Goal: Information Seeking & Learning: Check status

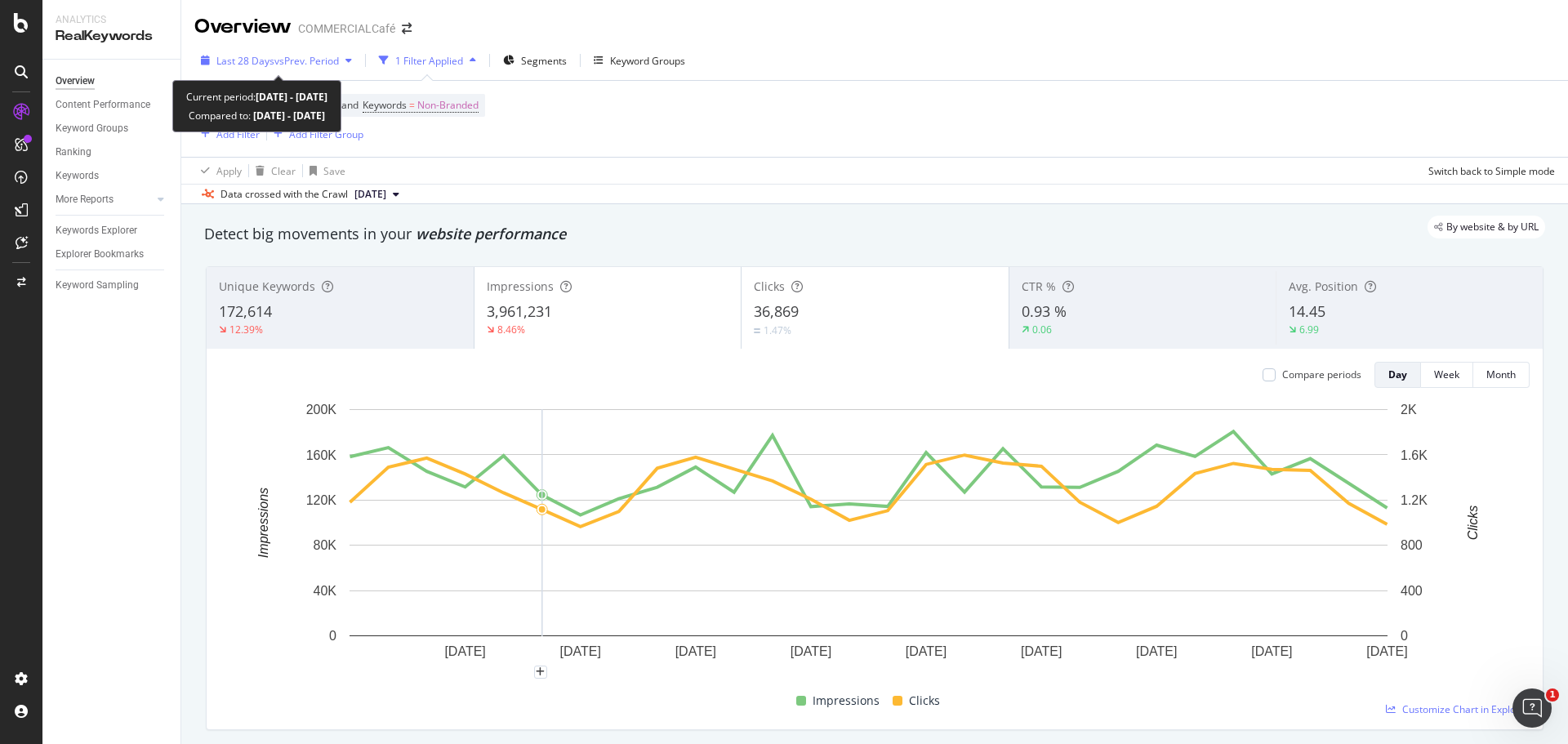
click at [257, 57] on span "Last 28 Days" at bounding box center [245, 61] width 58 height 14
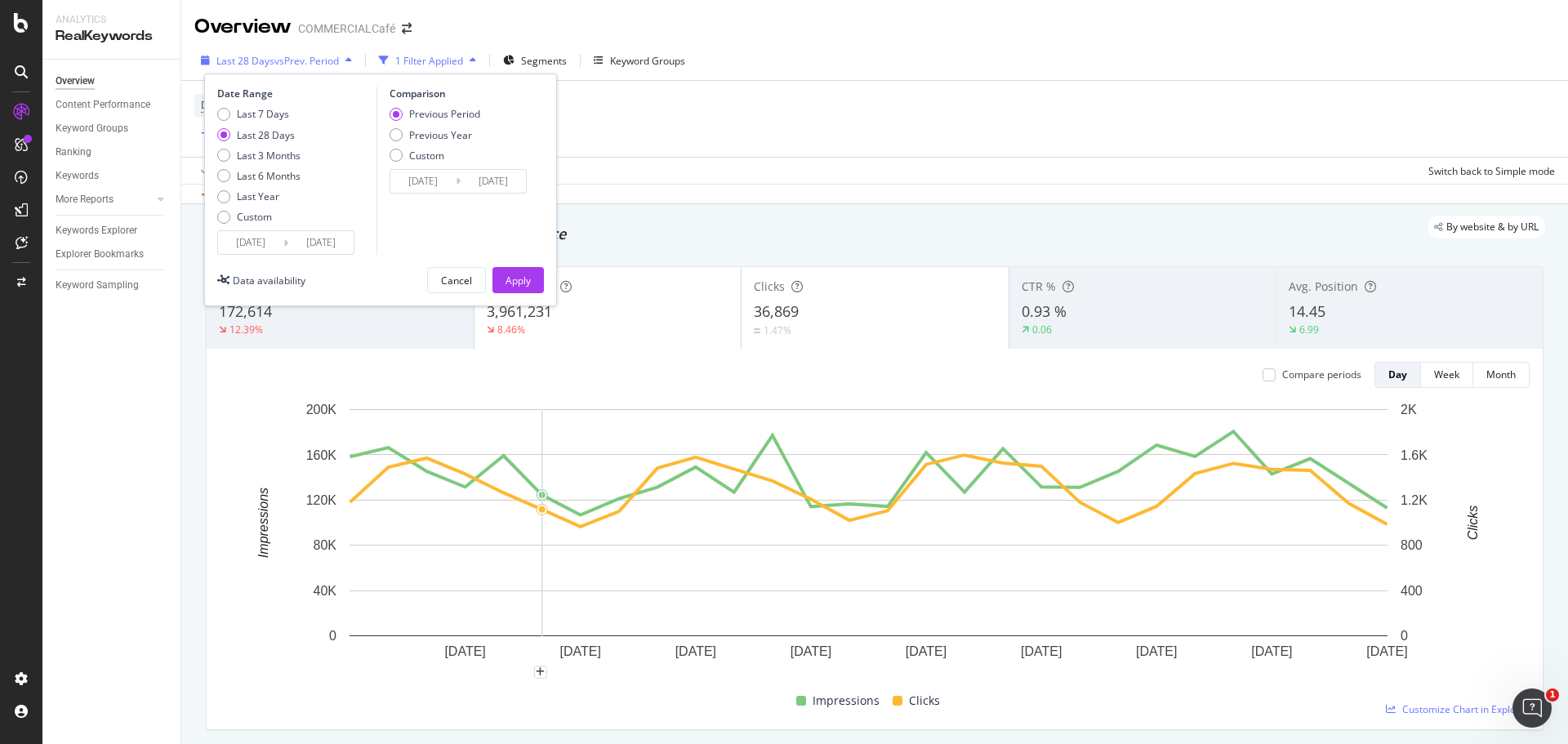
click at [345, 50] on div "Last 28 Days vs Prev. Period" at bounding box center [276, 60] width 164 height 24
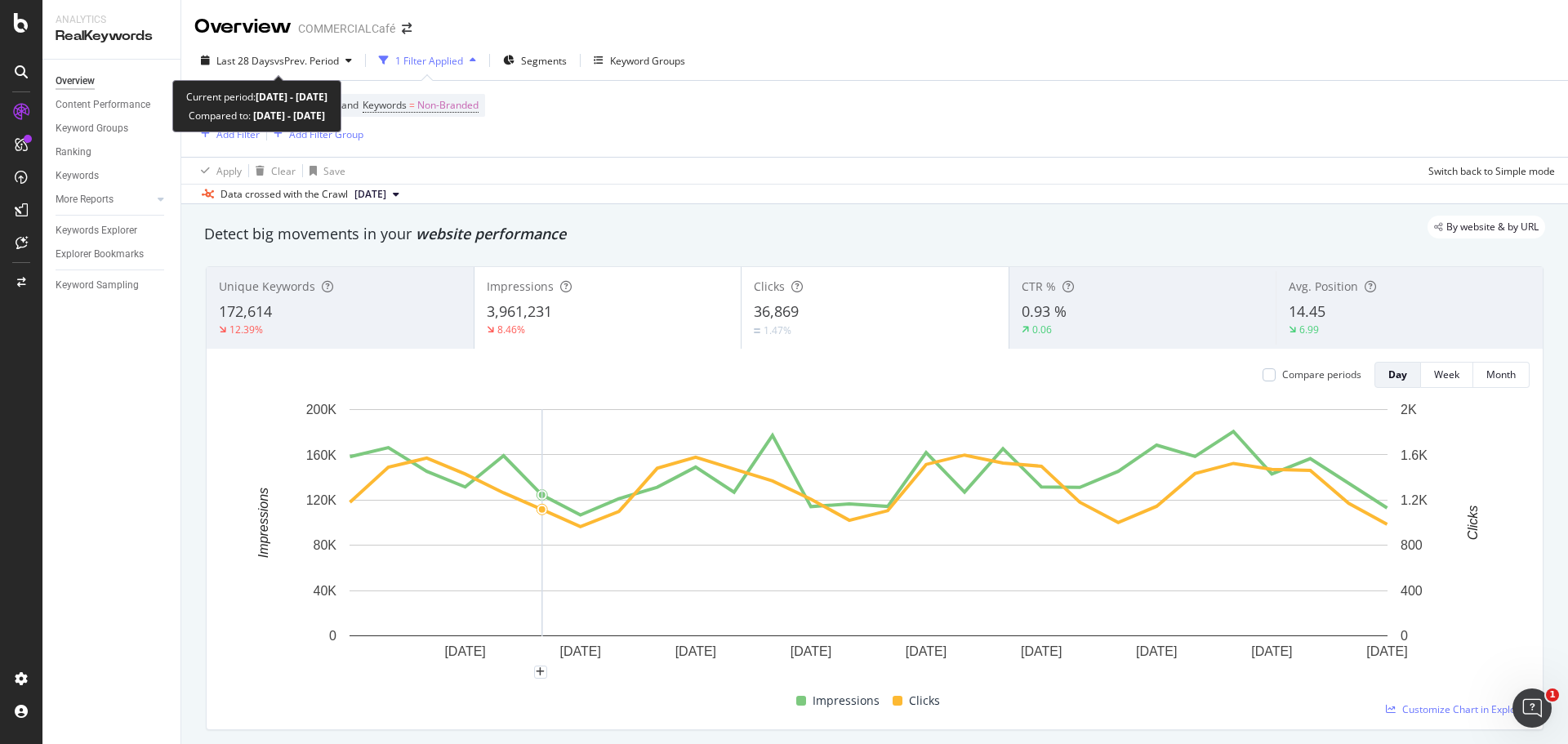
click at [338, 54] on span "vs Prev. Period" at bounding box center [307, 61] width 64 height 14
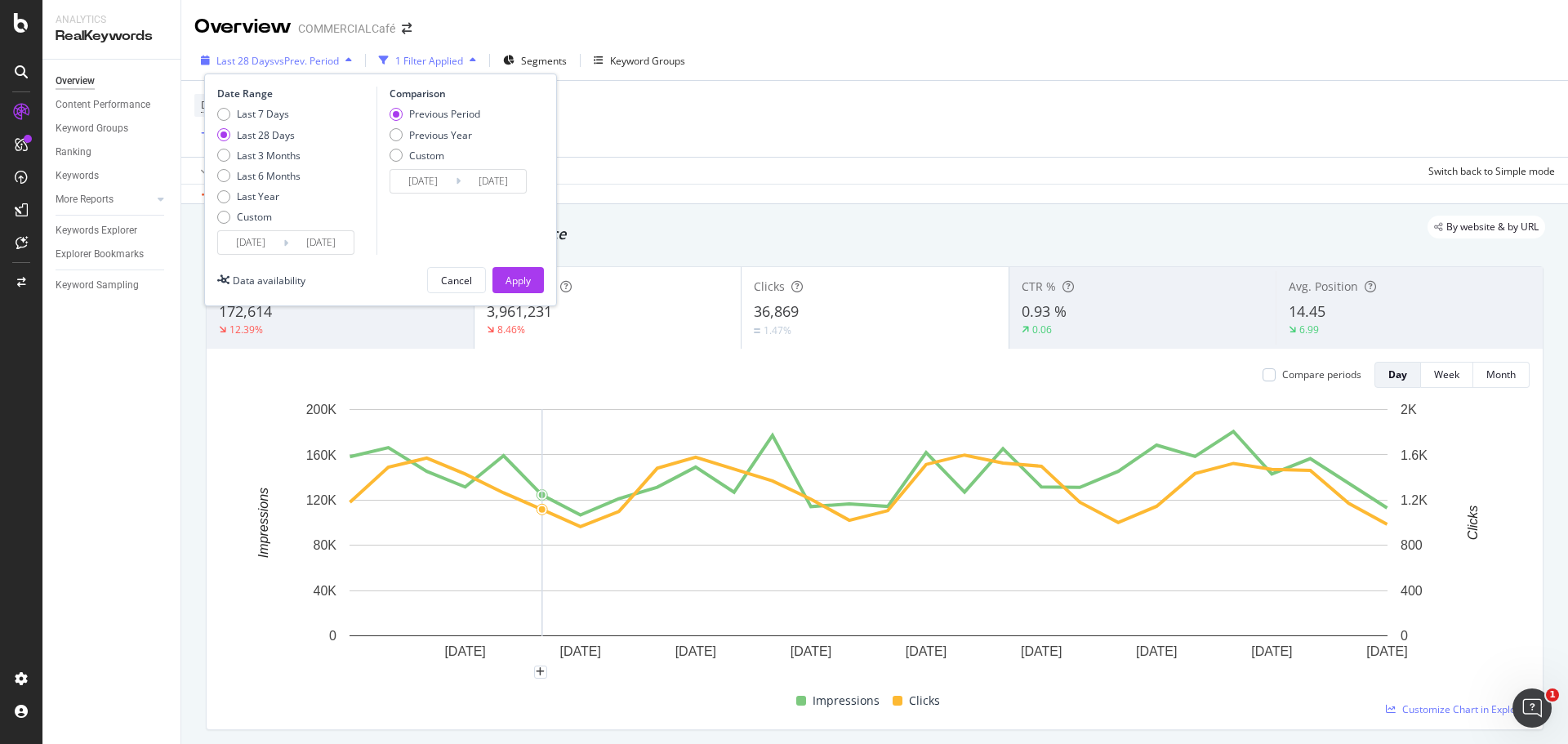
click at [242, 64] on span "Last 28 Days" at bounding box center [245, 61] width 58 height 14
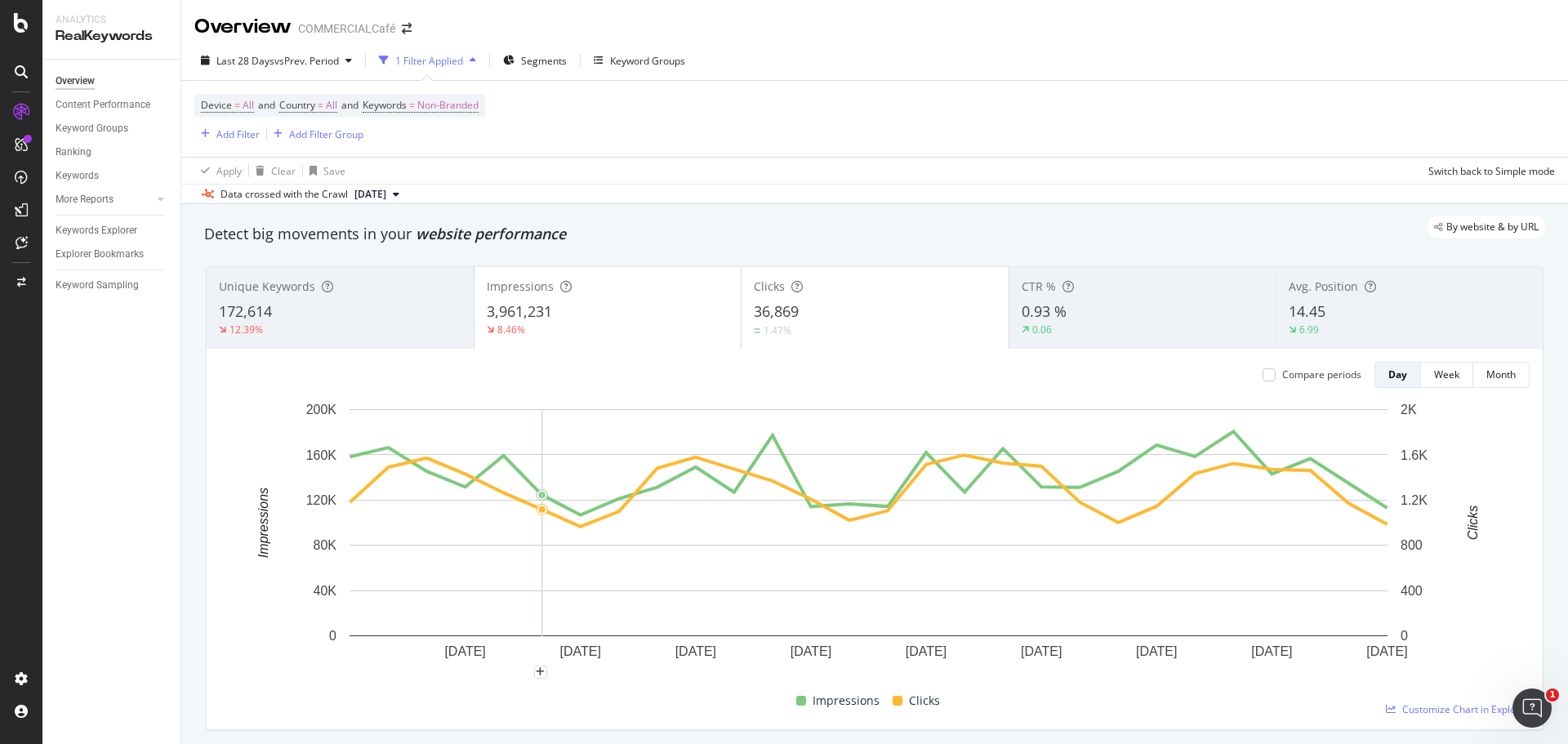
click at [345, 302] on div "172,614" at bounding box center [339, 312] width 242 height 21
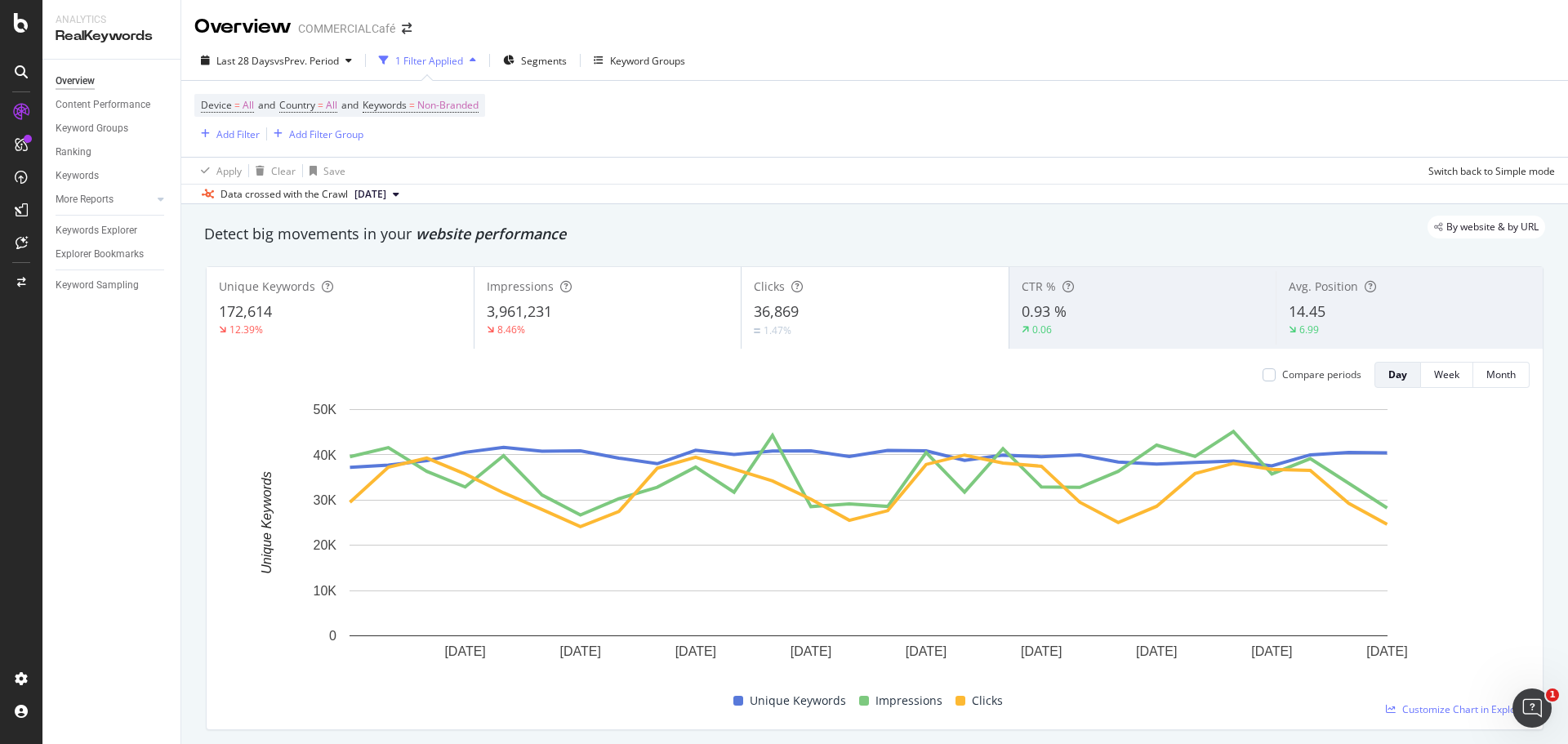
click at [600, 318] on div "3,961,231" at bounding box center [607, 312] width 242 height 21
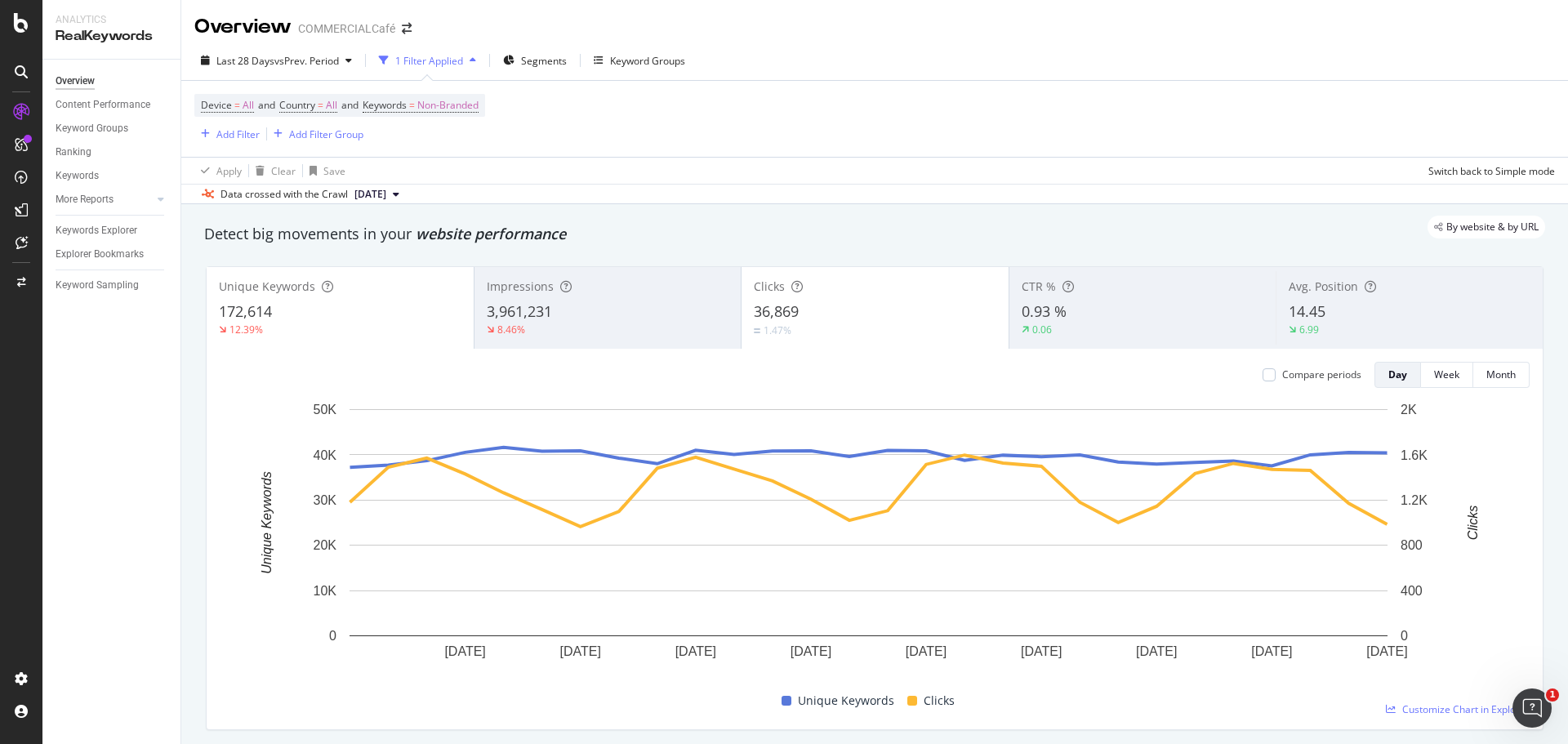
click at [531, 323] on div "8.46%" at bounding box center [607, 329] width 242 height 14
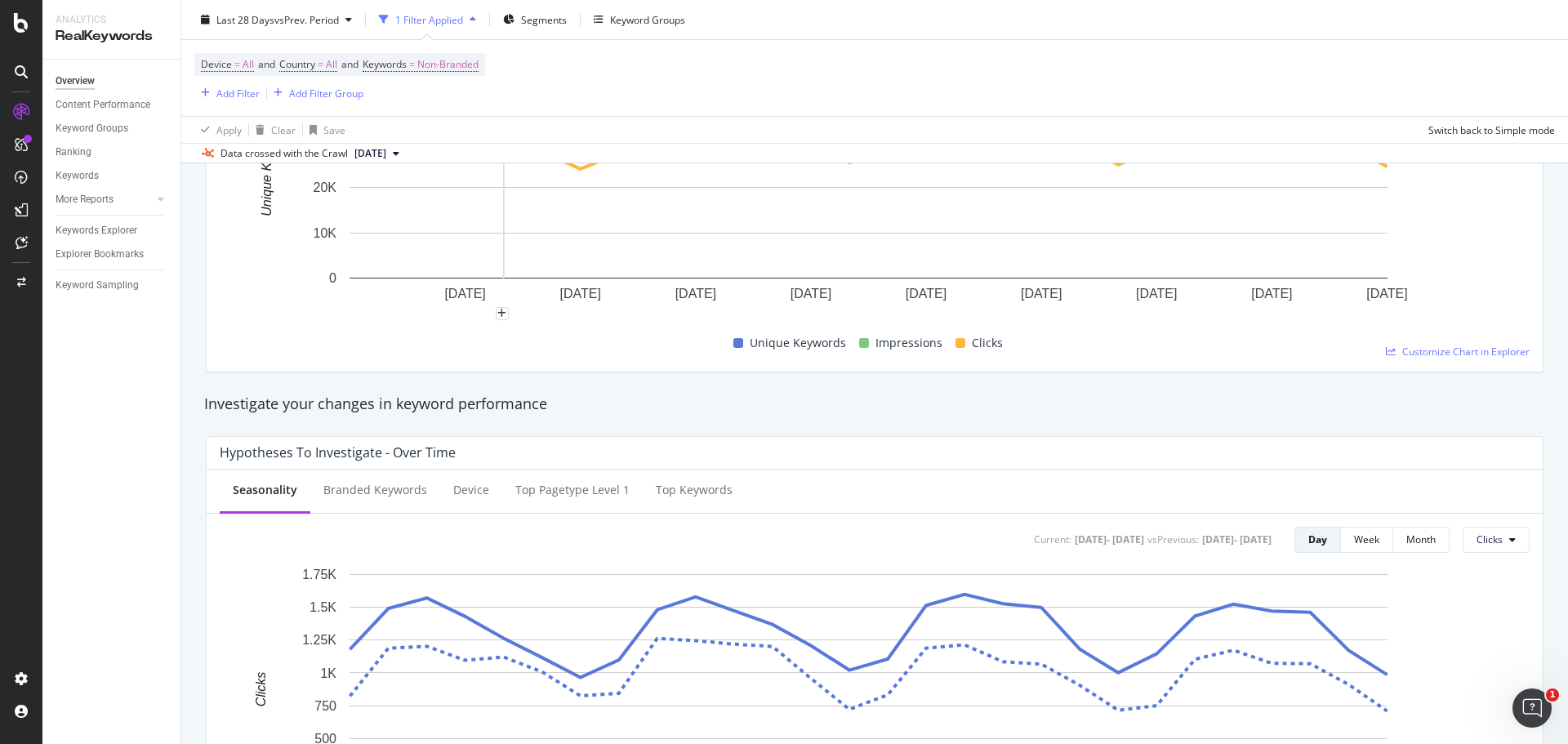
scroll to position [409, 0]
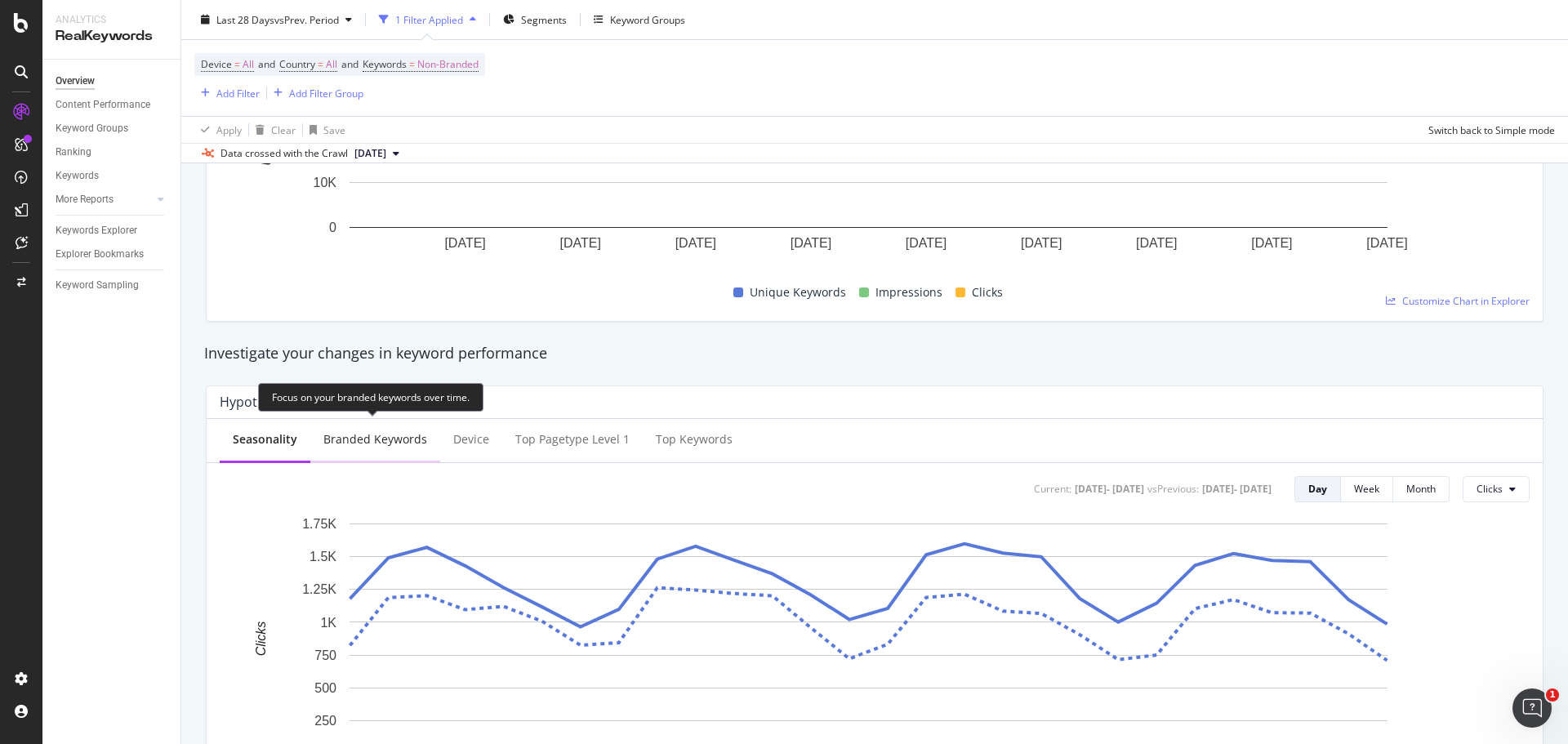
click at [333, 436] on div "Branded Keywords" at bounding box center [375, 439] width 104 height 16
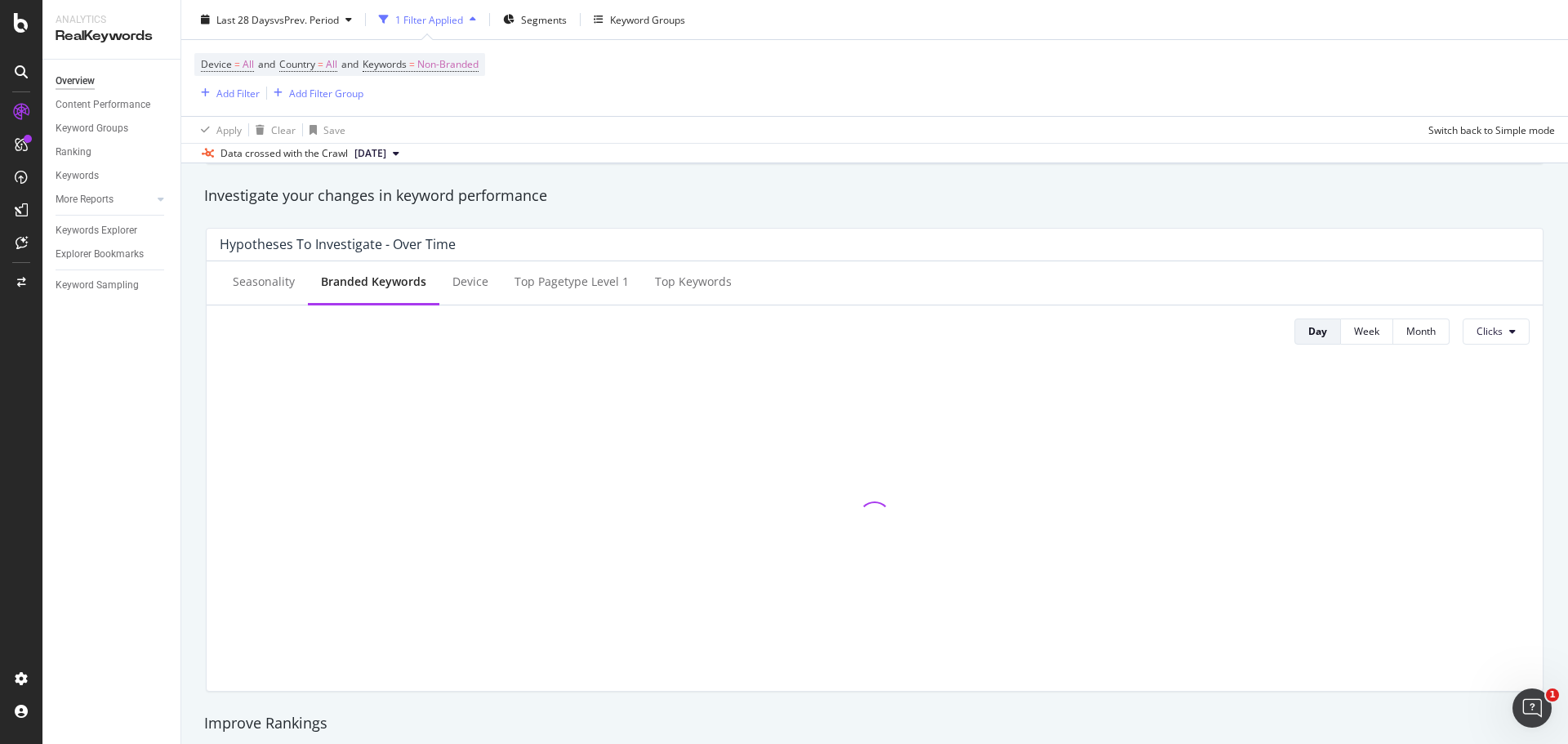
scroll to position [572, 0]
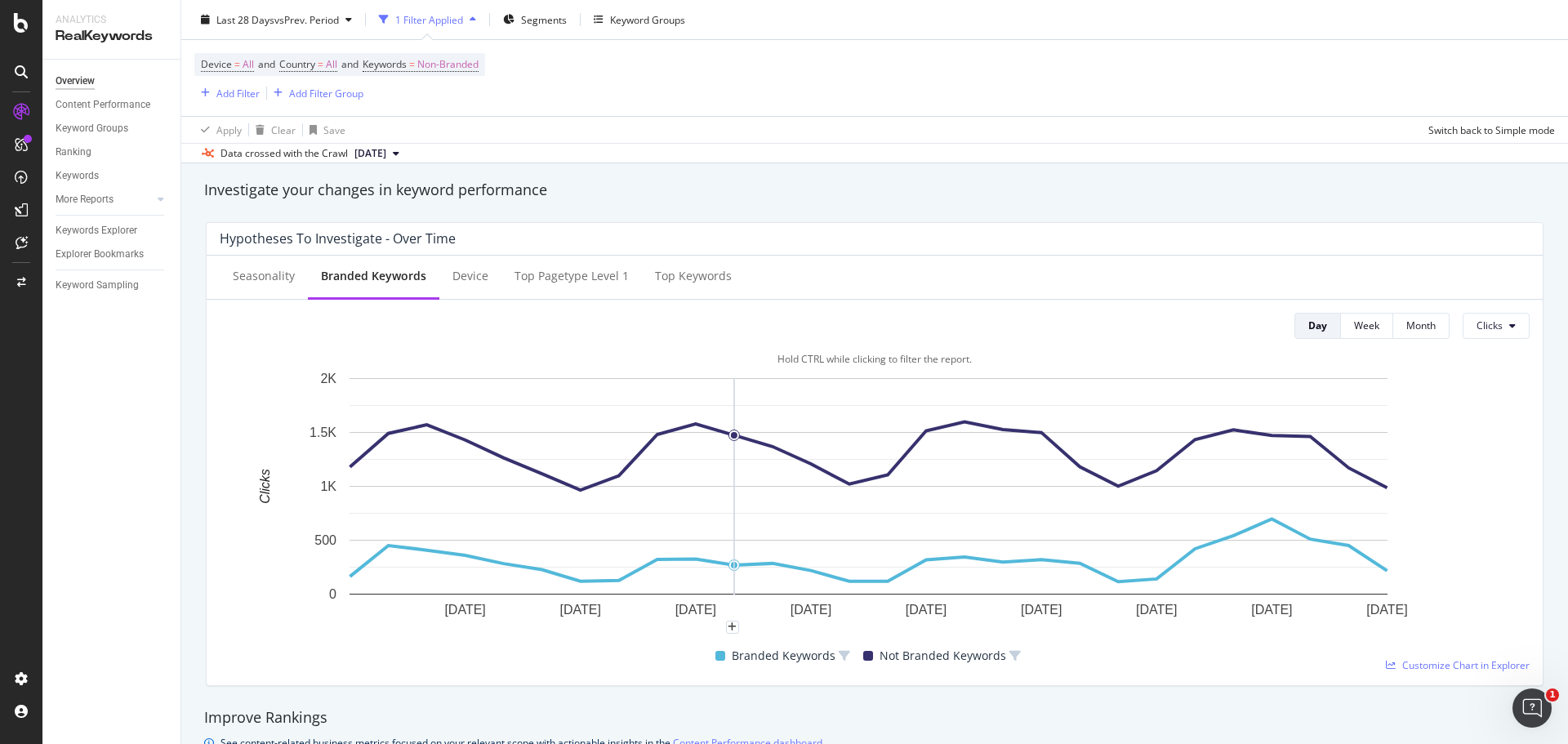
click at [732, 457] on rect "A chart." at bounding box center [868, 486] width 1038 height 216
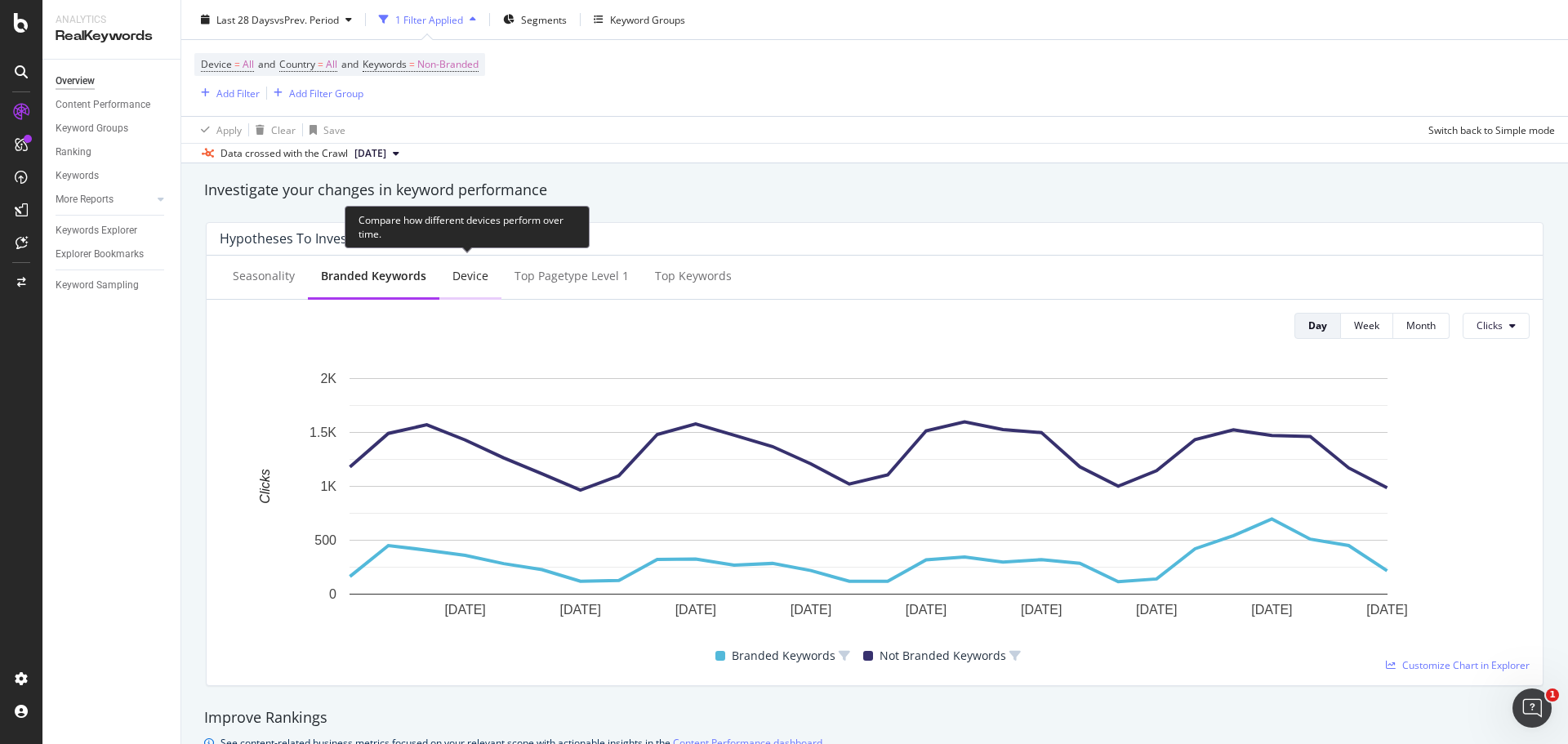
click at [491, 287] on div "Device" at bounding box center [470, 277] width 62 height 45
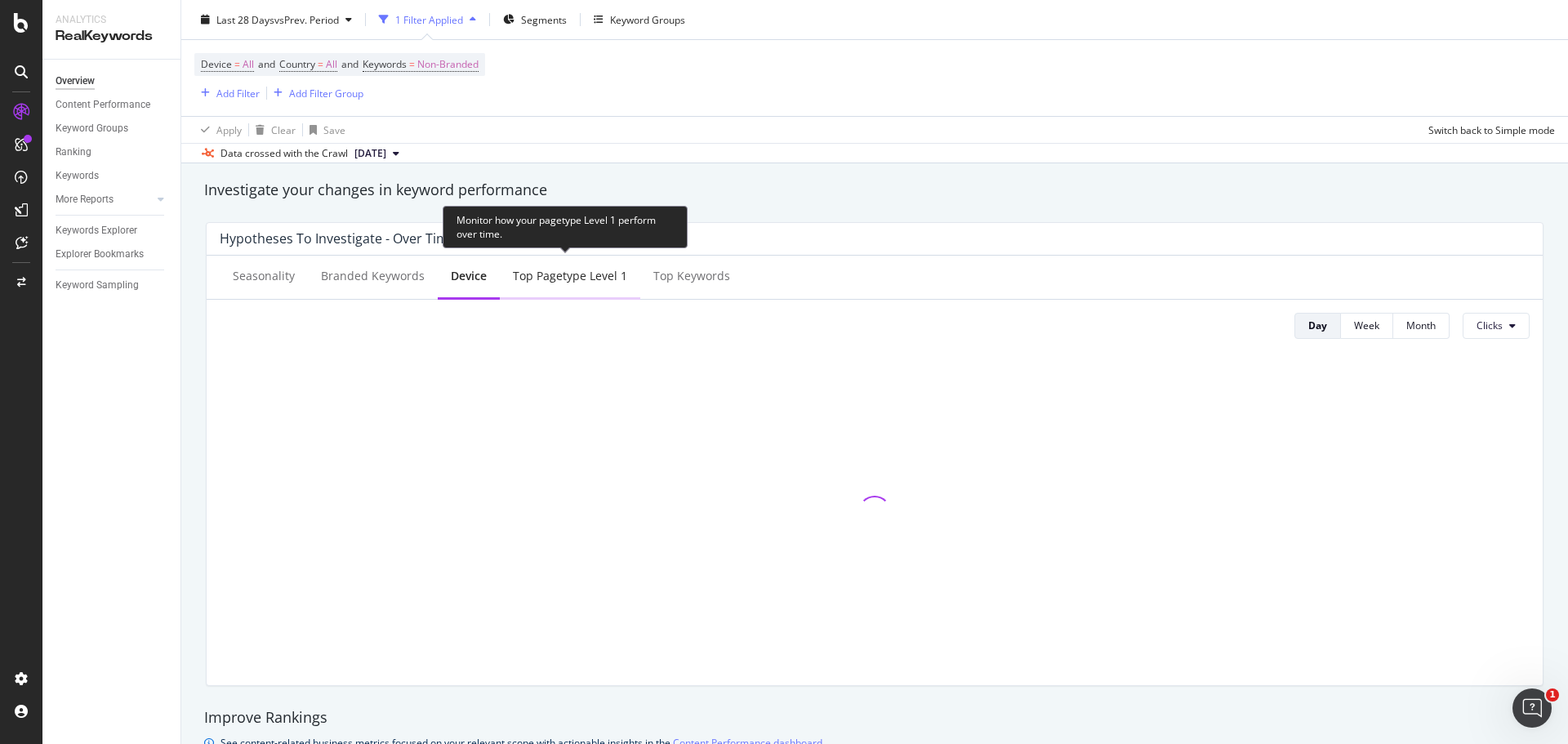
click at [592, 280] on div "Top pagetype Level 1" at bounding box center [569, 275] width 114 height 16
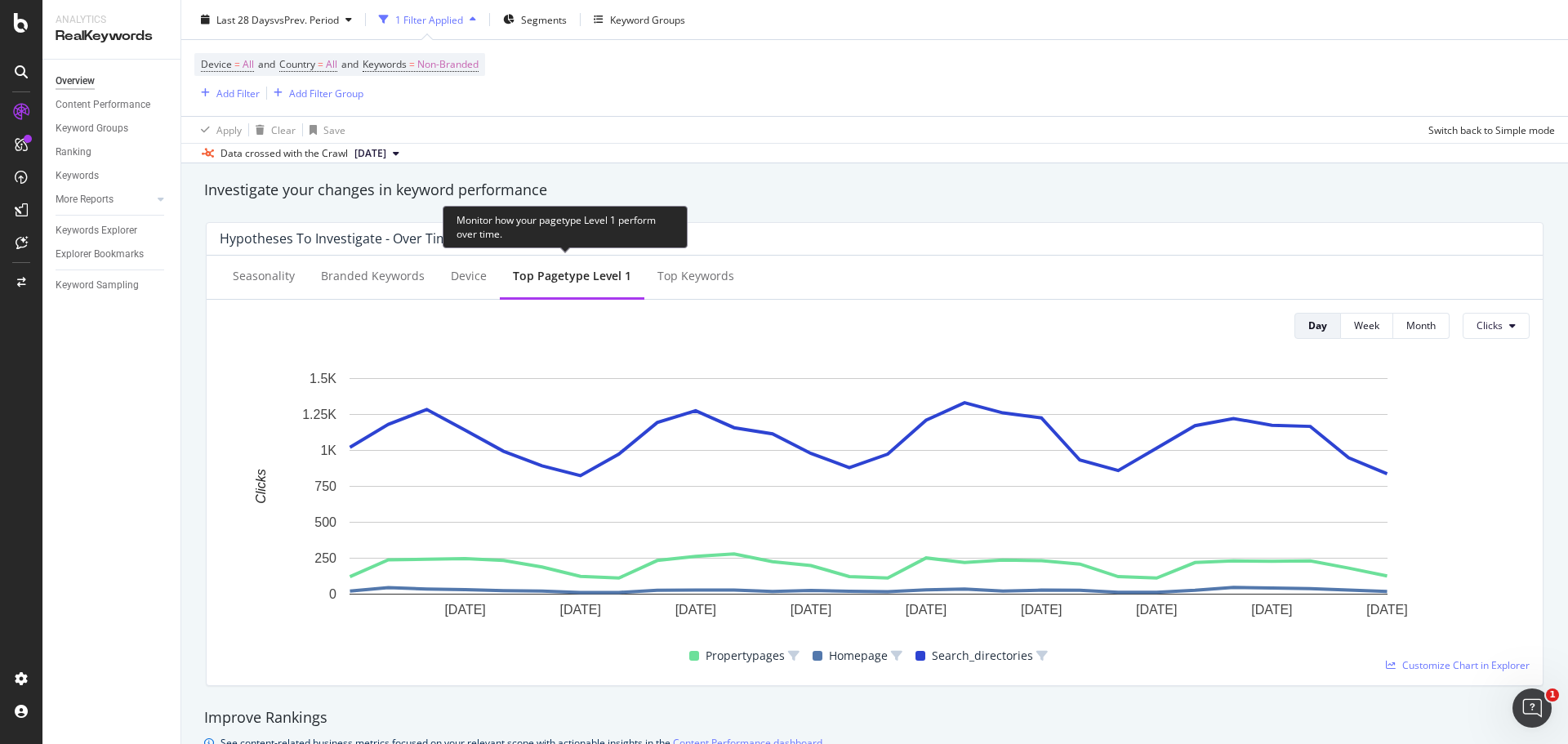
click at [592, 280] on div "Top pagetype Level 1" at bounding box center [572, 275] width 118 height 16
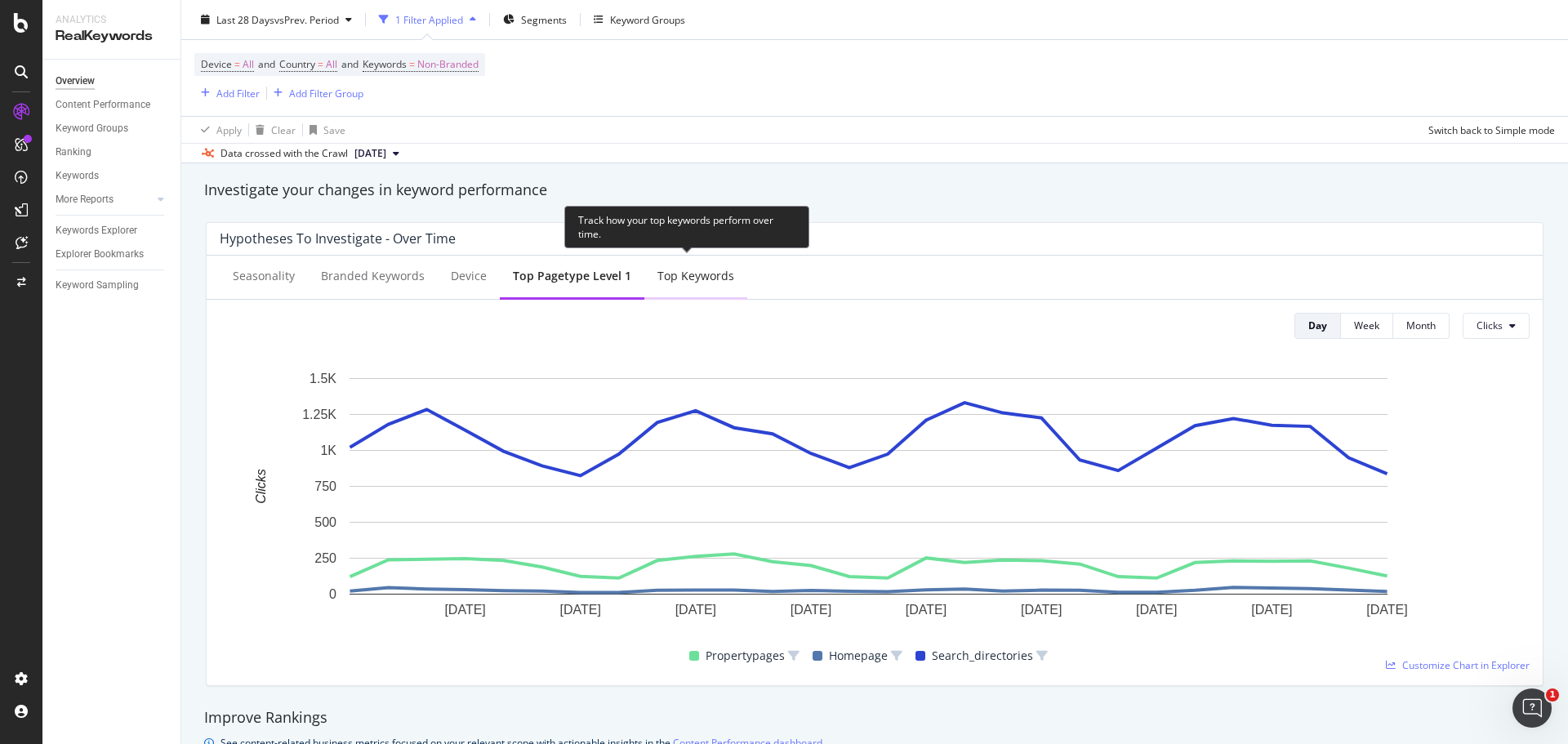
click at [658, 280] on div "Top Keywords" at bounding box center [696, 275] width 77 height 16
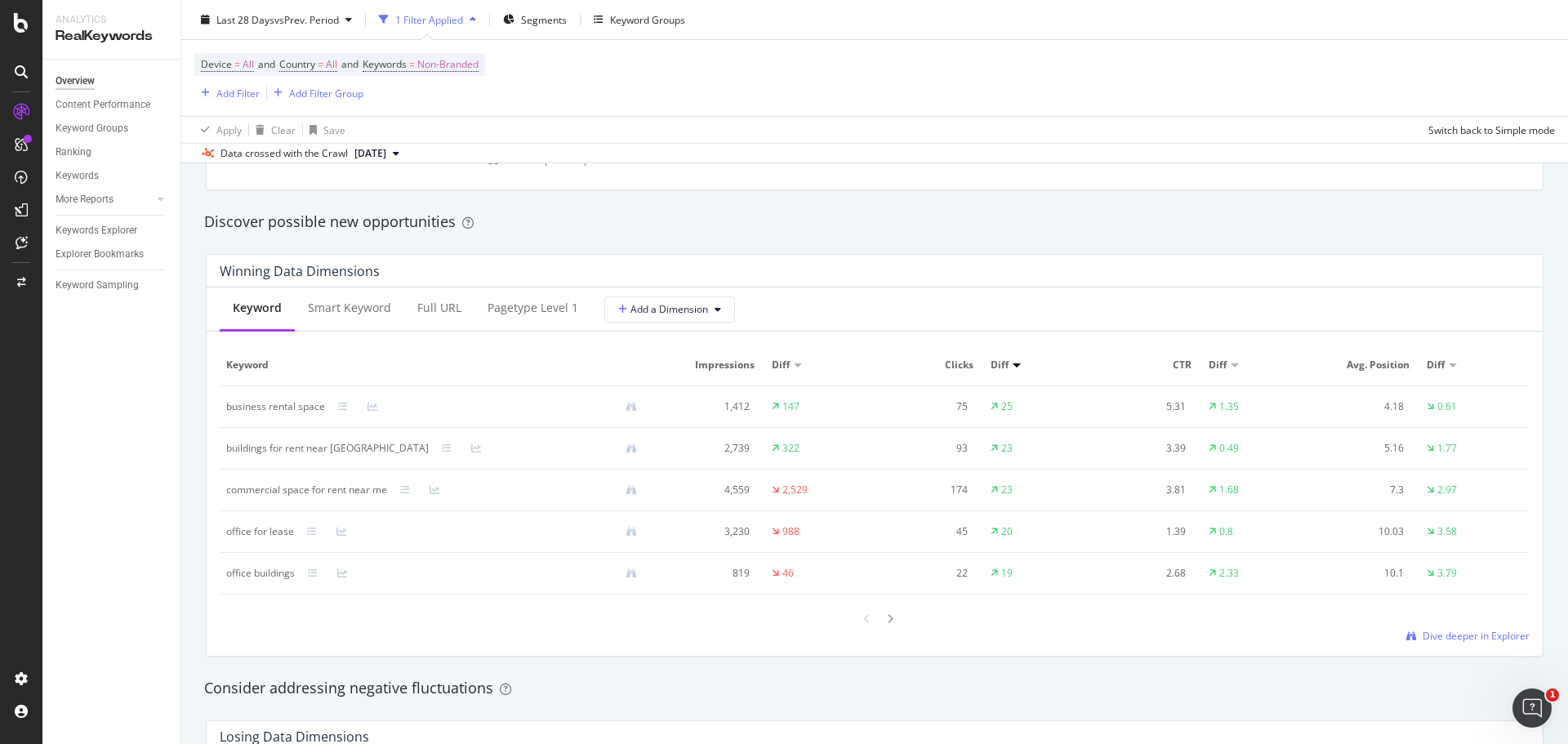
scroll to position [1388, 0]
click at [99, 168] on link "Keywords" at bounding box center [112, 176] width 113 height 17
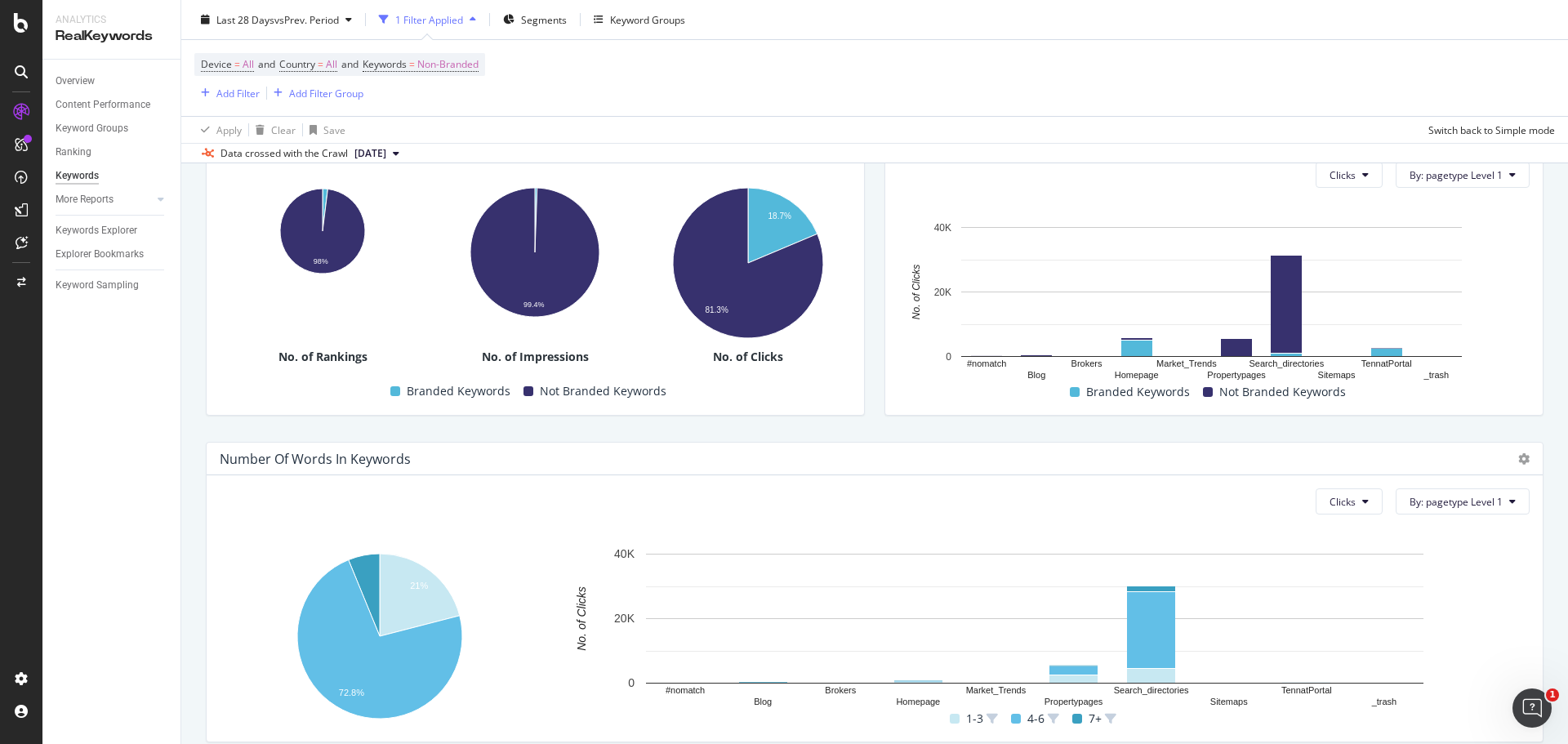
scroll to position [398, 0]
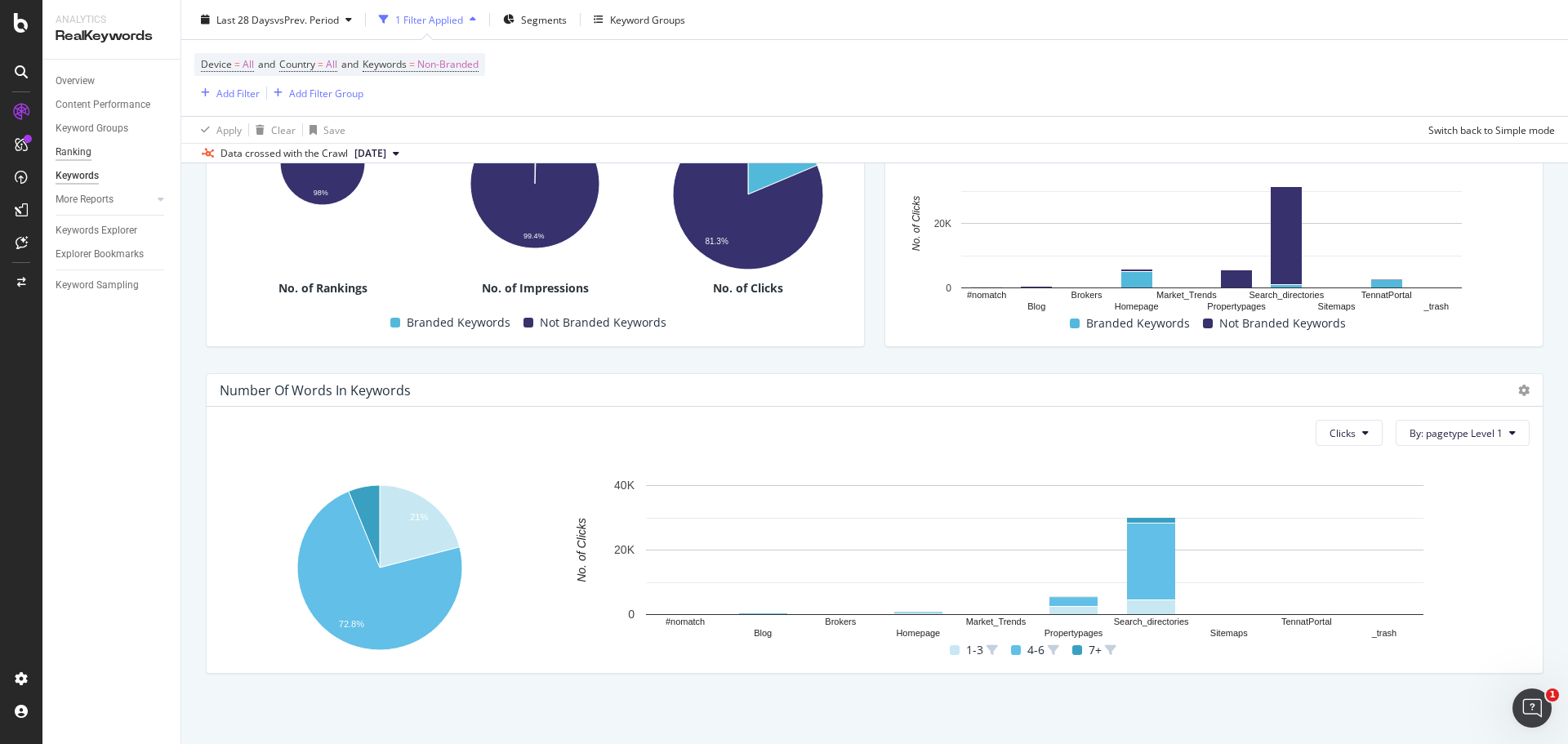
click at [89, 153] on div "Ranking" at bounding box center [73, 152] width 36 height 17
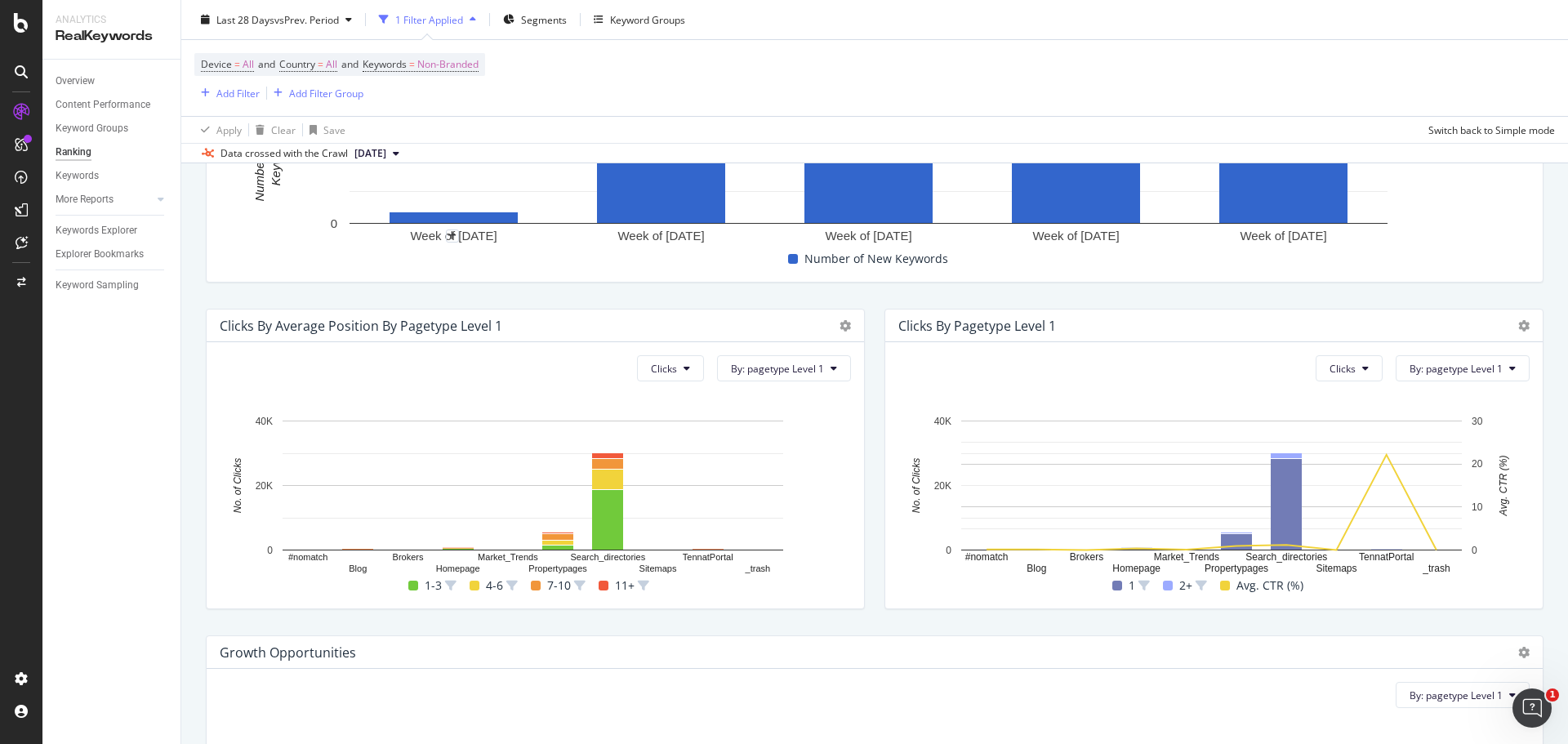
scroll to position [817, 0]
